Goal: Task Accomplishment & Management: Complete application form

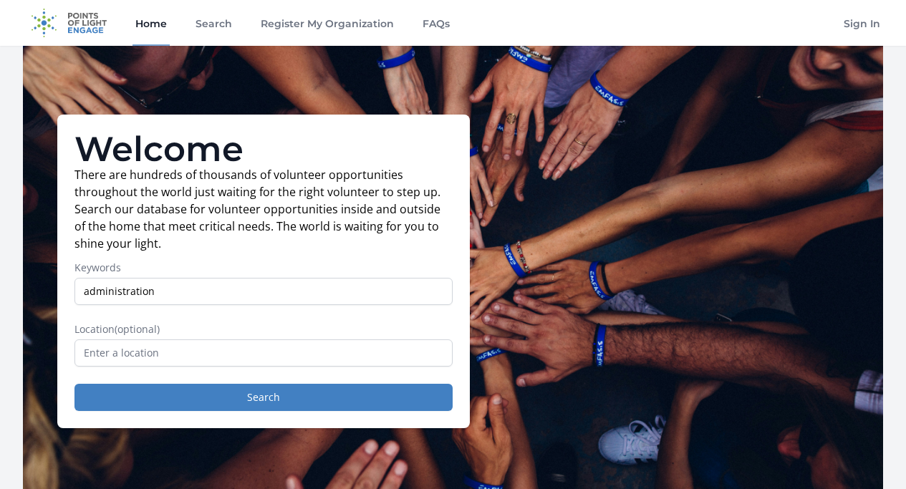
type input "administration"
click at [242, 367] on input "text" at bounding box center [263, 352] width 378 height 27
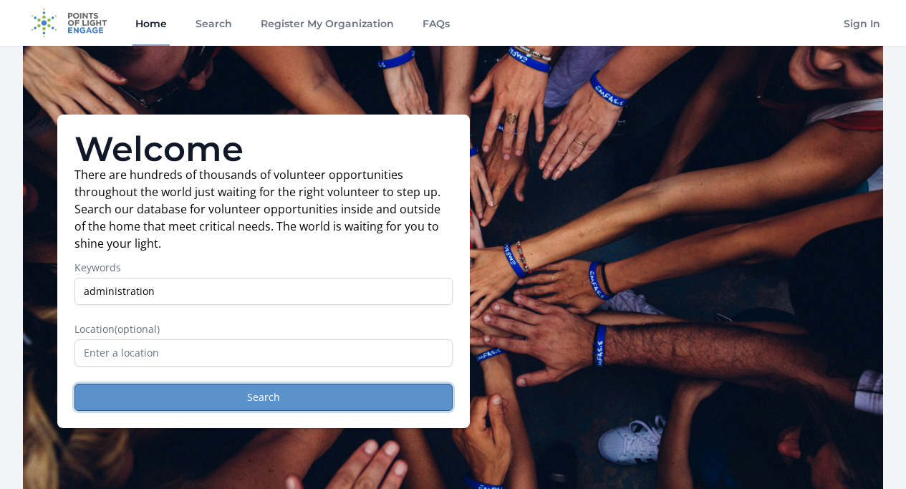
click at [264, 411] on button "Search" at bounding box center [263, 397] width 378 height 27
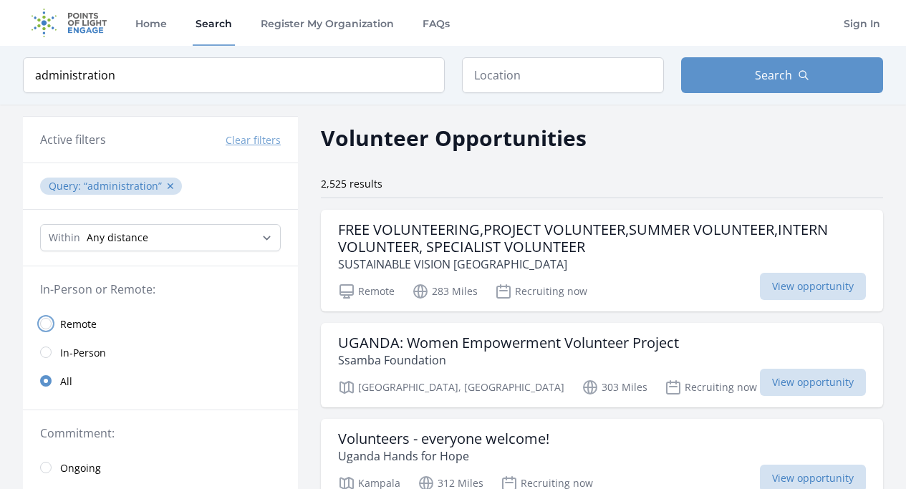
click at [44, 324] on input "radio" at bounding box center [45, 323] width 11 height 11
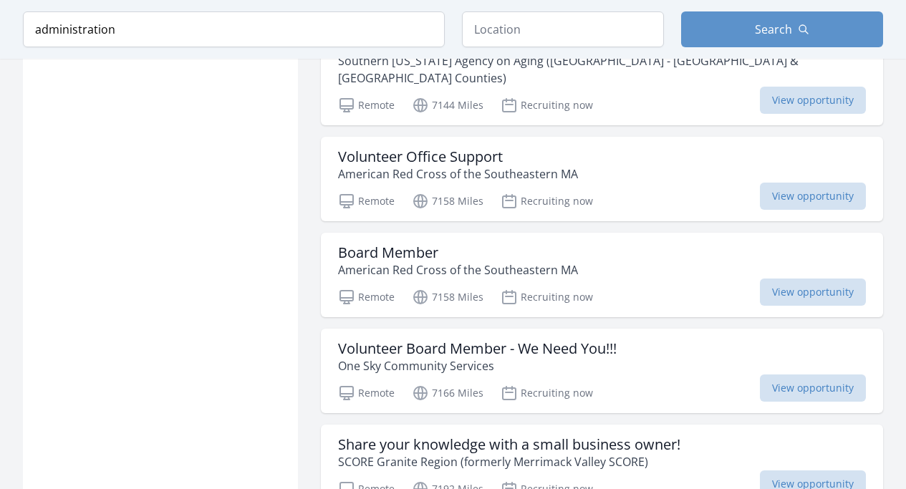
scroll to position [1742, 0]
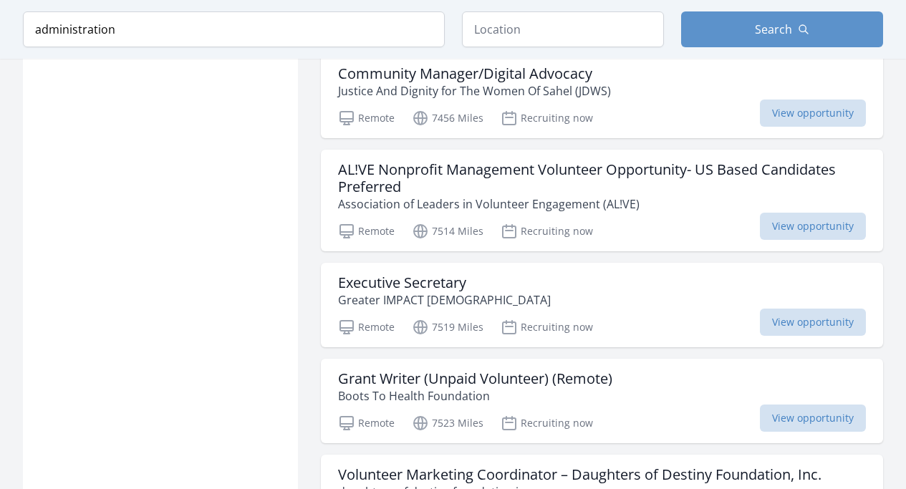
scroll to position [3864, 0]
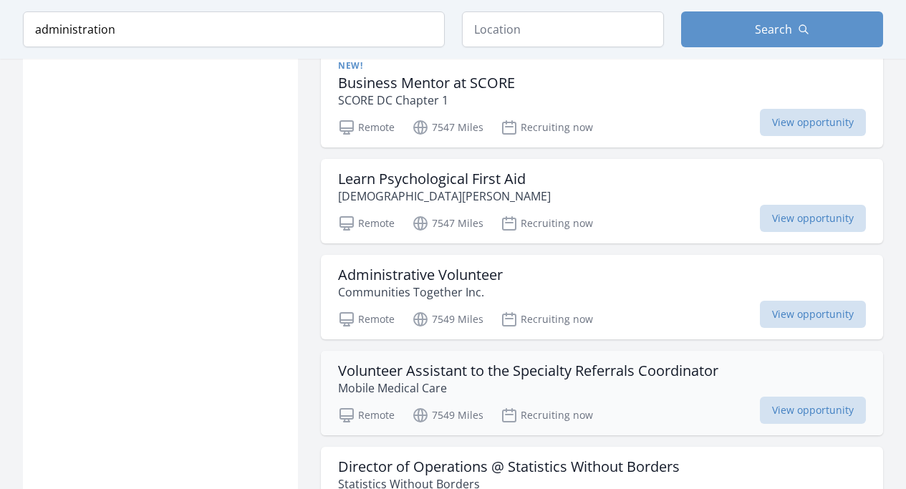
scroll to position [5526, 0]
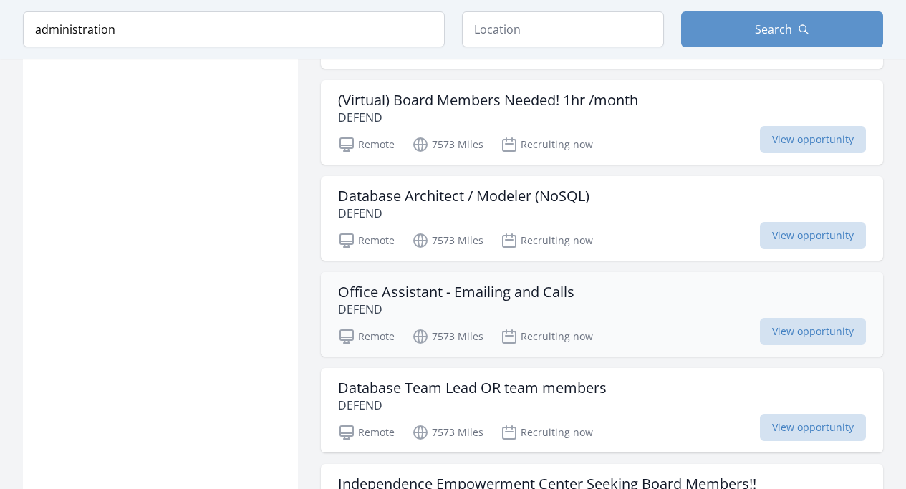
scroll to position [7341, 0]
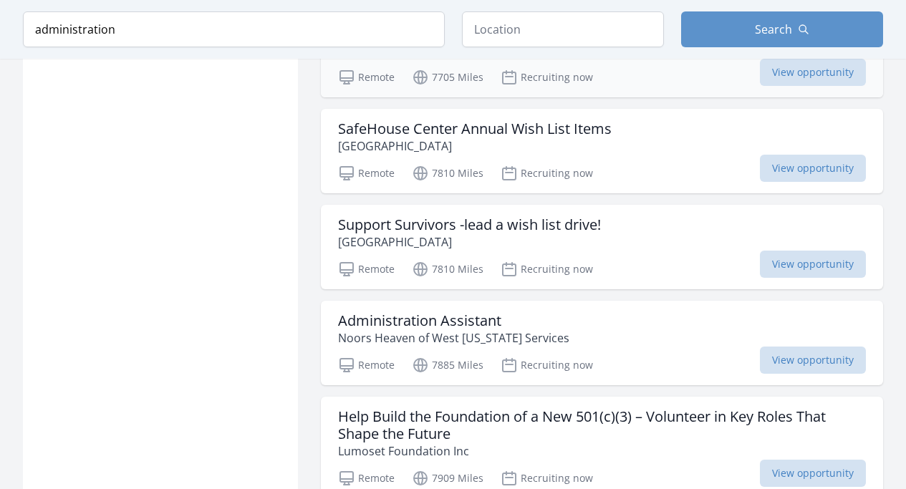
scroll to position [9257, 0]
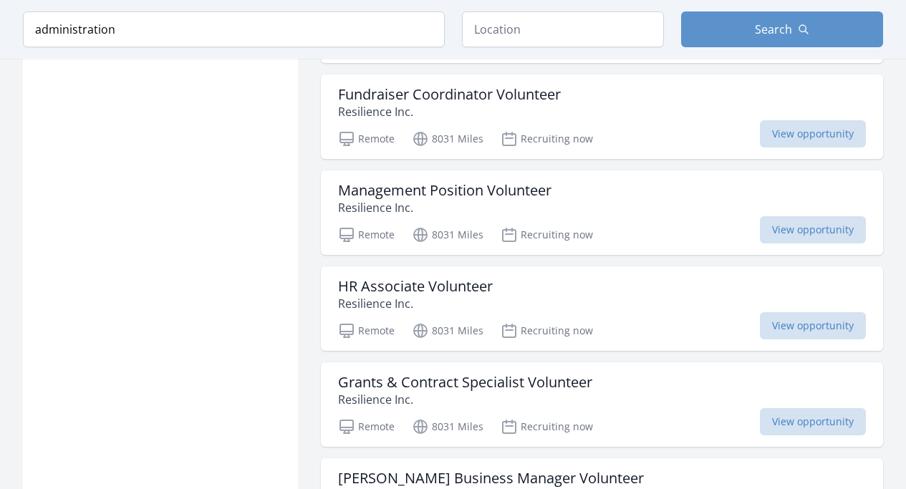
scroll to position [10756, 0]
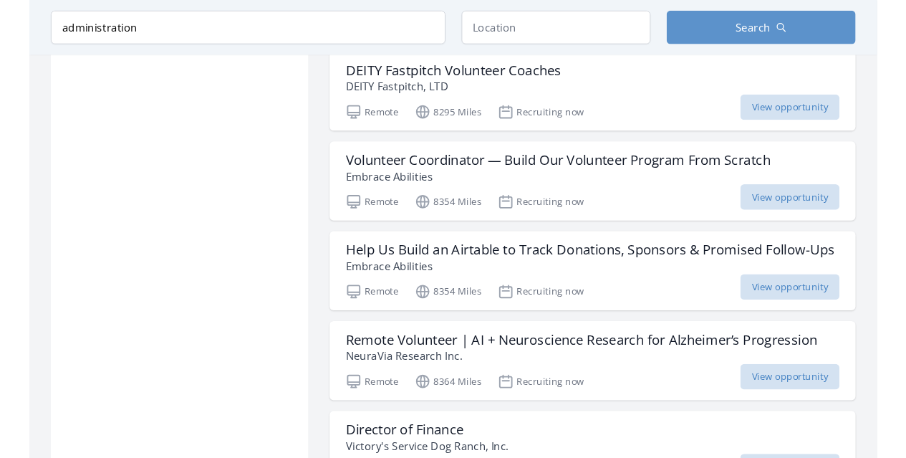
scroll to position [12686, 0]
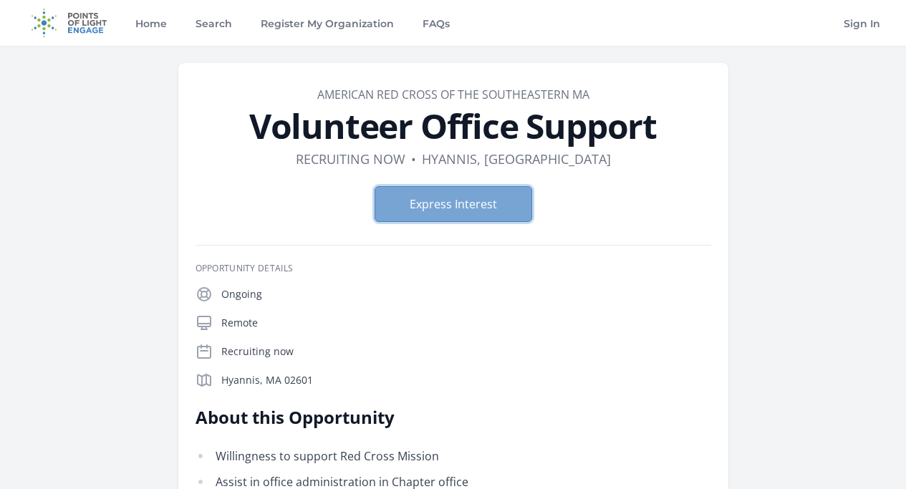
click at [445, 205] on button "Express Interest" at bounding box center [454, 204] width 158 height 36
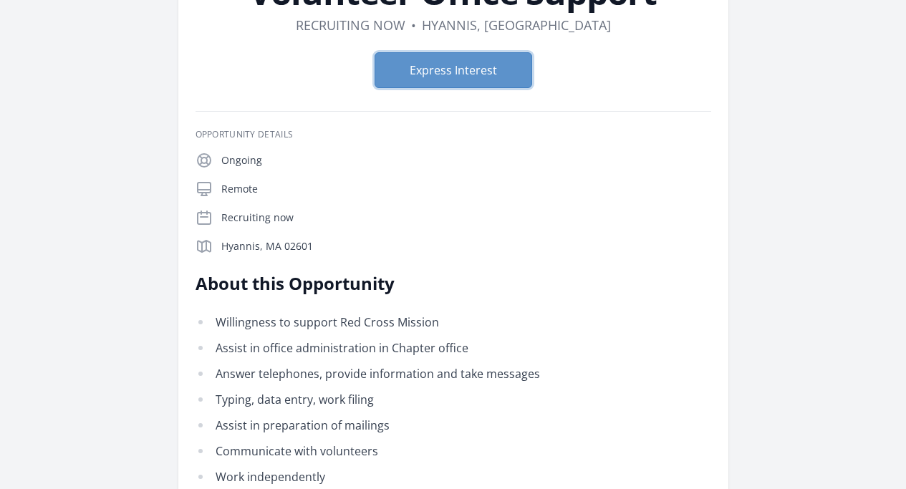
scroll to position [125, 0]
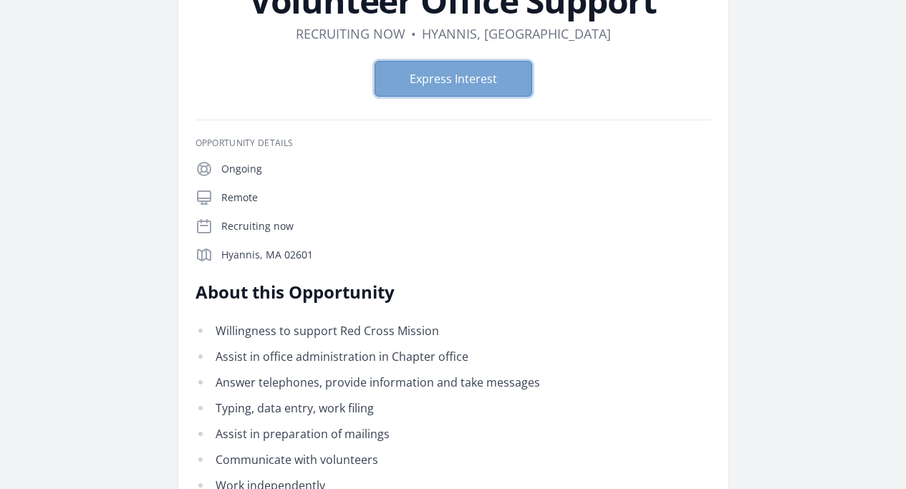
click at [478, 87] on button "Express Interest" at bounding box center [454, 79] width 158 height 36
